Goal: Information Seeking & Learning: Learn about a topic

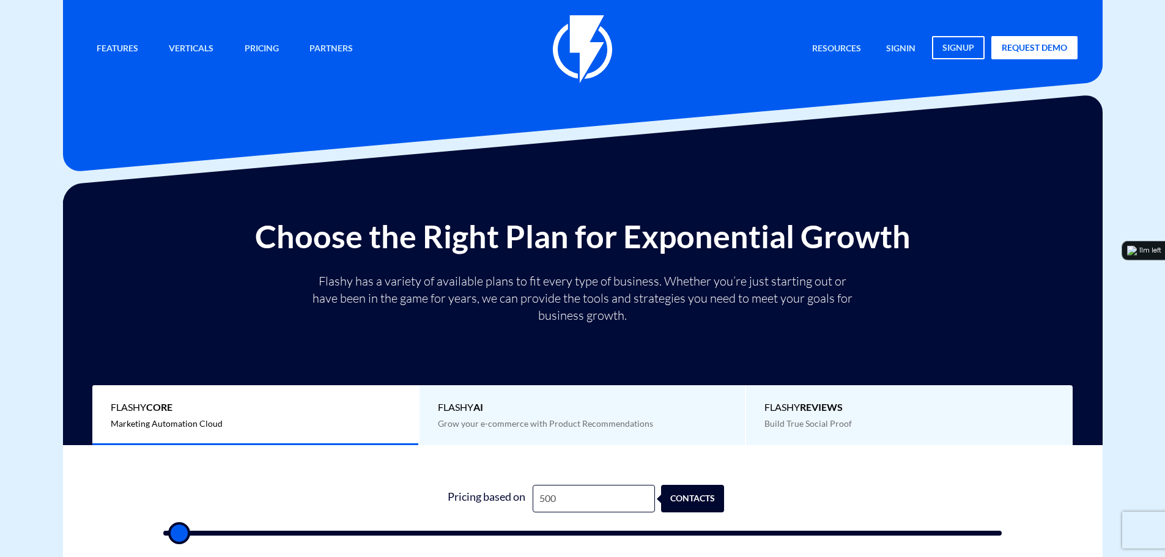
type input "1"
type input "500"
type input "12"
type input "500"
type input "120"
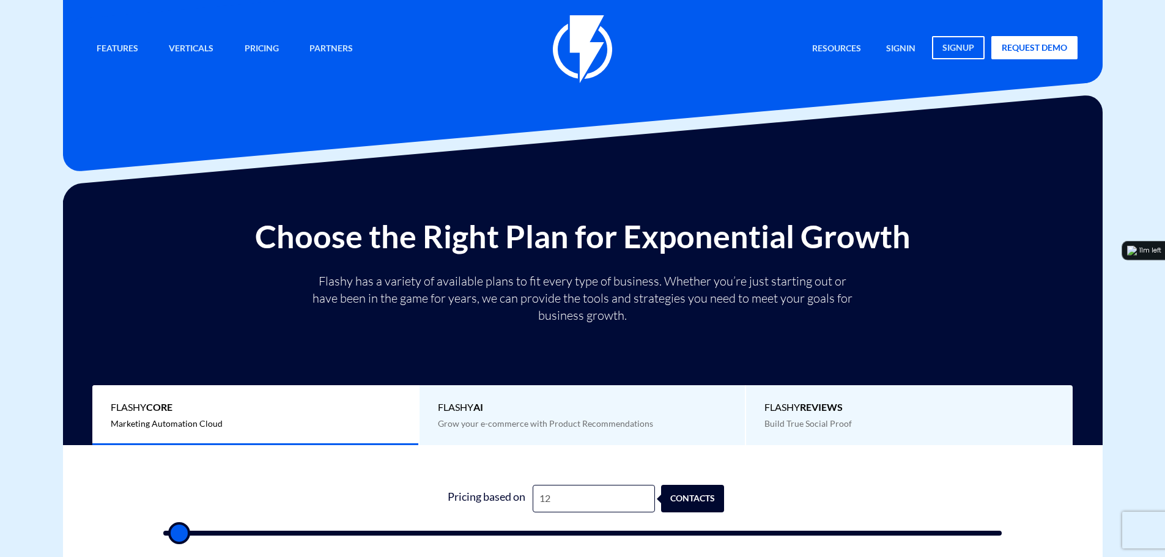
type input "500"
type input "1,200"
type input "1000"
type input "12,000"
type input "12000"
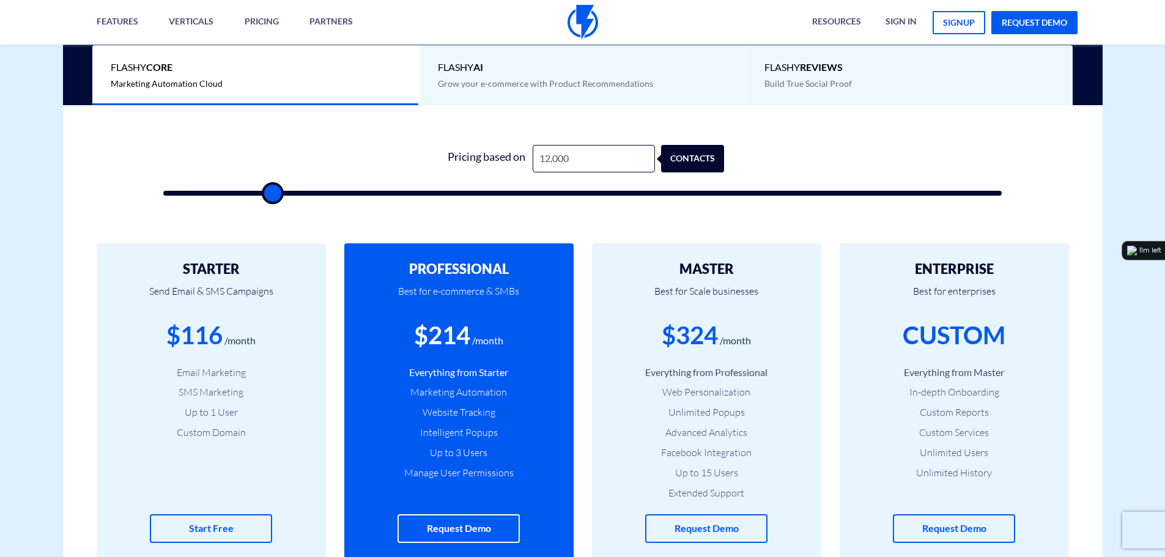
scroll to position [367, 0]
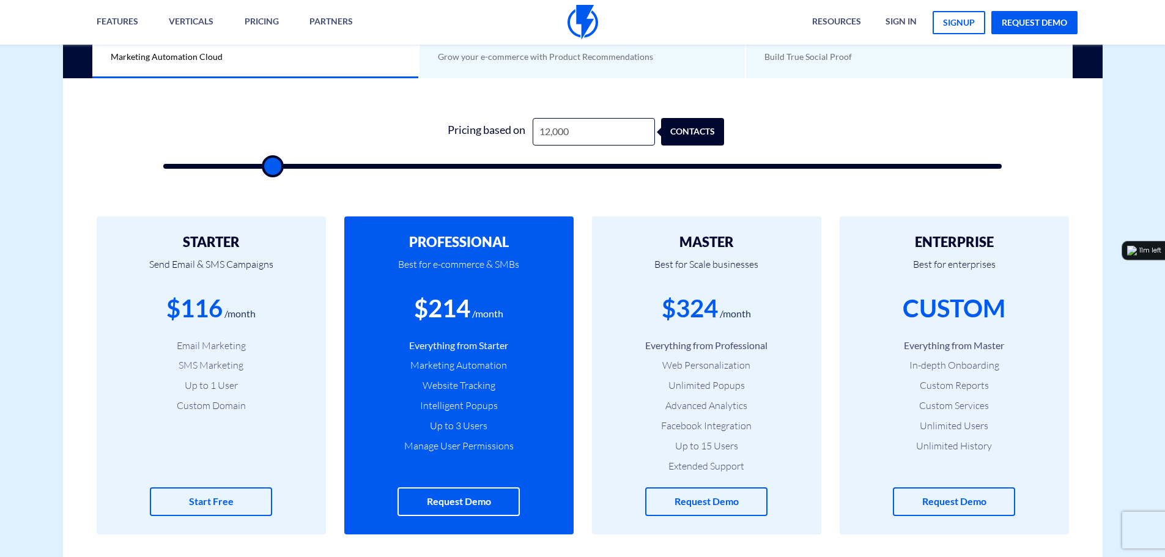
type input "12,000"
